Goal: Find specific page/section

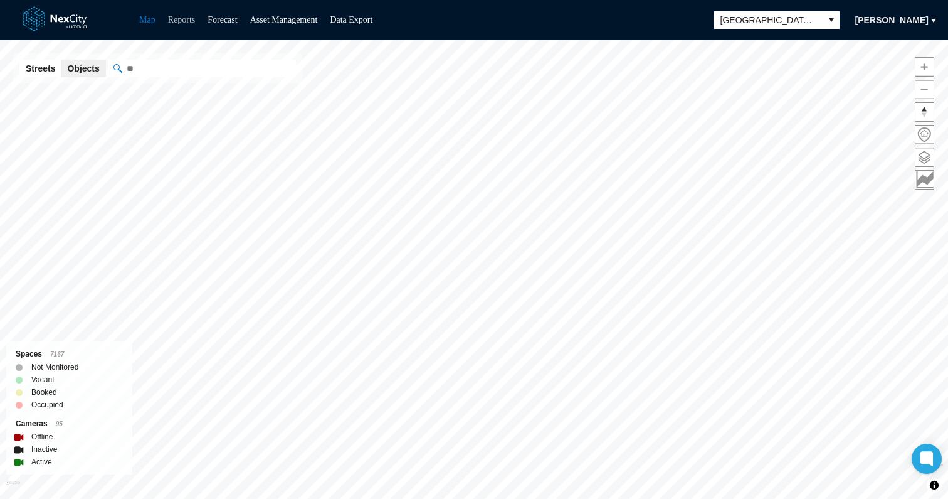
click at [186, 15] on link "Reports" at bounding box center [182, 19] width 28 height 9
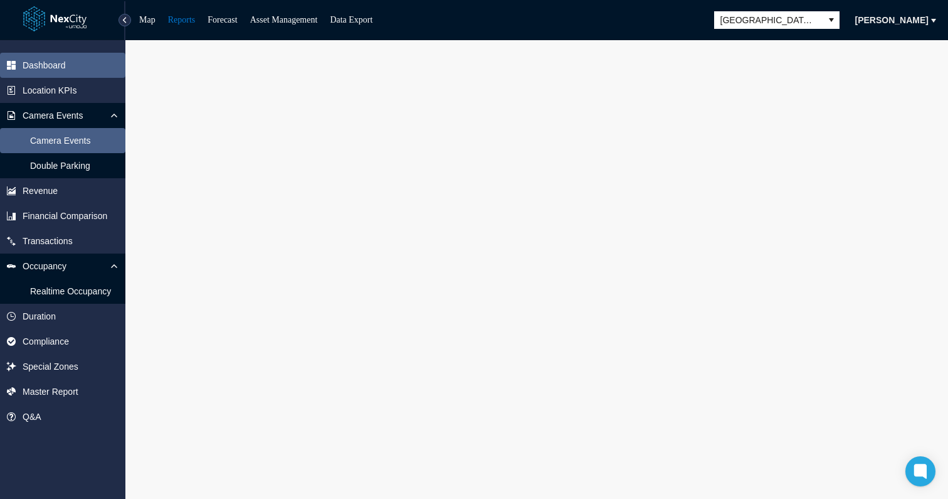
click at [69, 148] on span "Camera Events" at bounding box center [62, 140] width 125 height 25
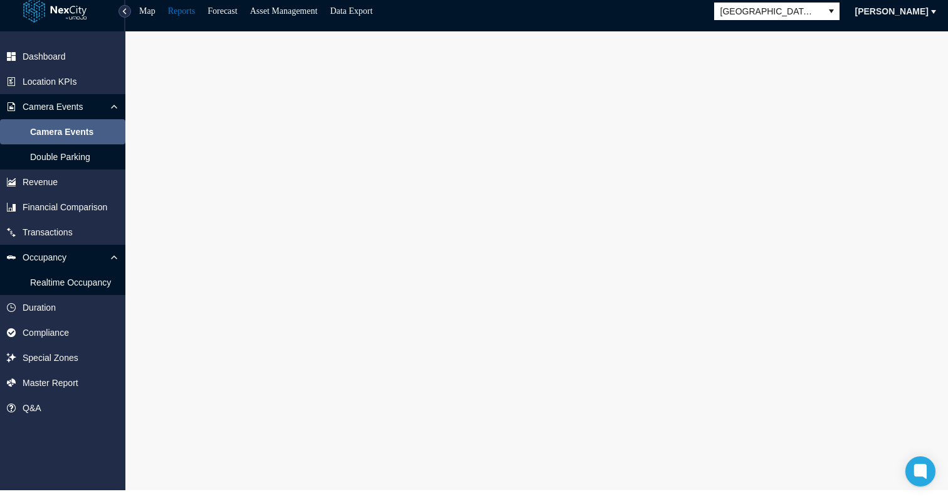
scroll to position [9, 0]
